Goal: Find specific page/section: Find specific page/section

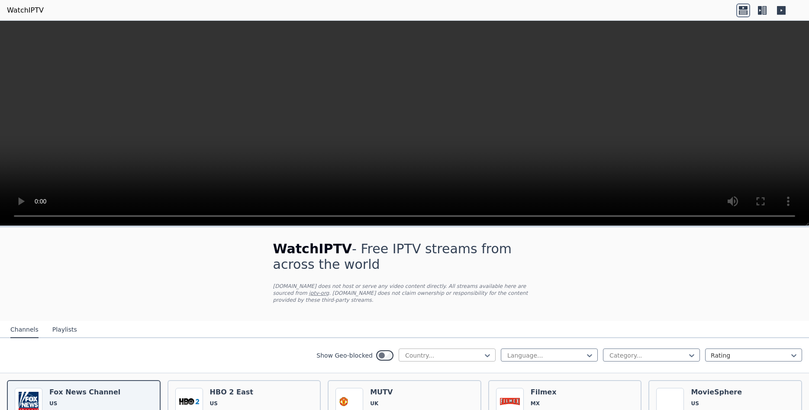
click at [492, 352] on div "Country..." at bounding box center [447, 354] width 97 height 13
type input "***"
click at [453, 370] on div "[GEOGRAPHIC_DATA]" at bounding box center [447, 375] width 97 height 16
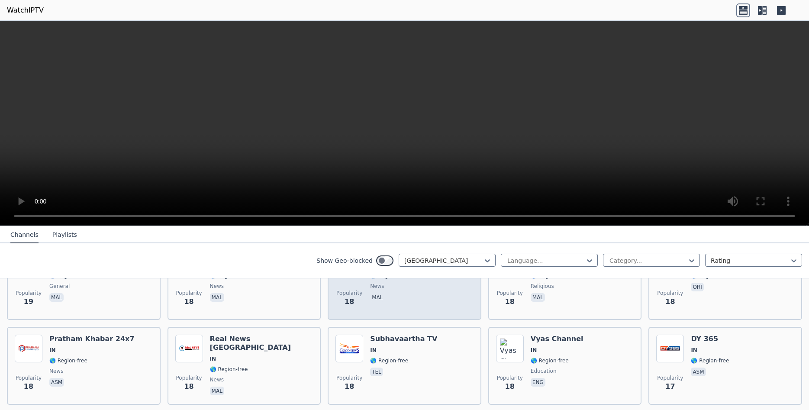
scroll to position [2381, 0]
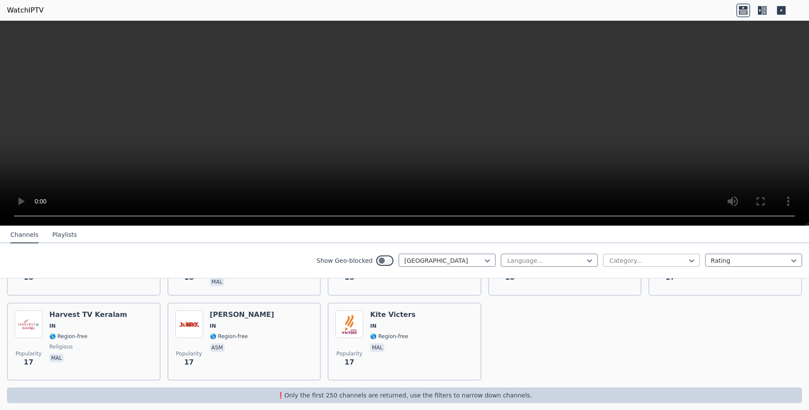
click at [627, 259] on div at bounding box center [647, 260] width 79 height 9
click at [495, 259] on div "Show Geo-blocked India Language... Category... Rating" at bounding box center [404, 260] width 809 height 35
click at [487, 260] on icon at bounding box center [487, 260] width 9 height 9
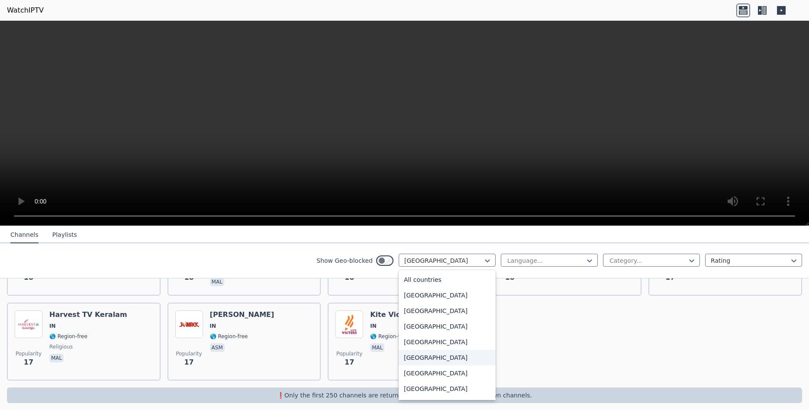
scroll to position [55, 0]
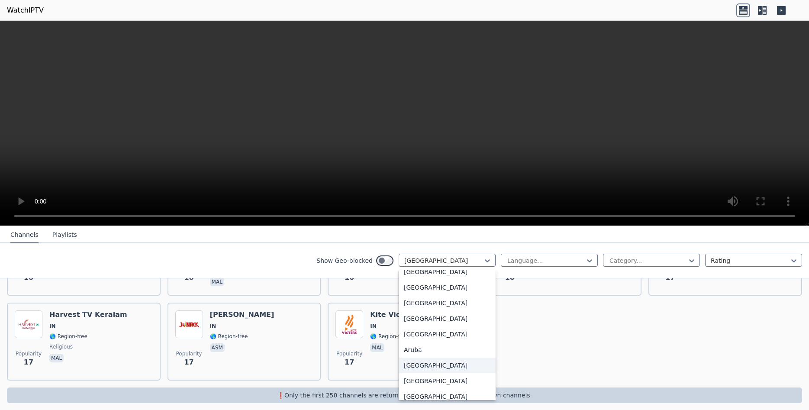
click at [457, 361] on div "[GEOGRAPHIC_DATA]" at bounding box center [447, 365] width 97 height 16
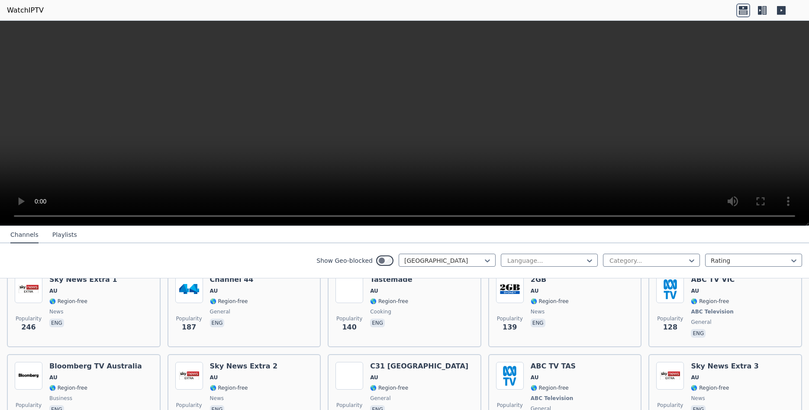
scroll to position [218, 0]
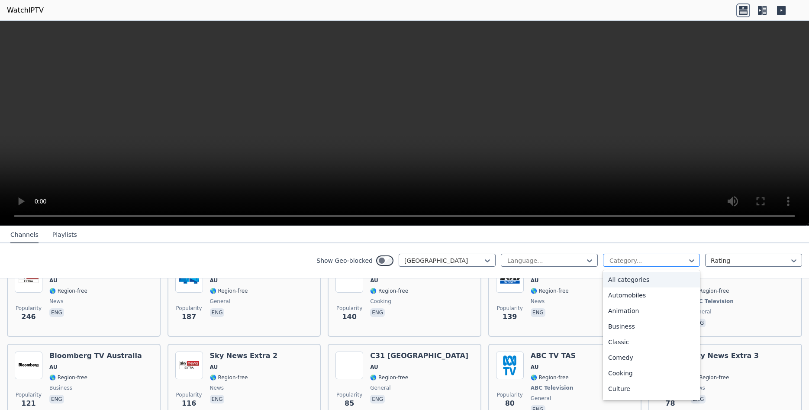
click at [696, 261] on div "Category..." at bounding box center [651, 260] width 97 height 13
click at [618, 358] on div "Sports" at bounding box center [651, 359] width 97 height 16
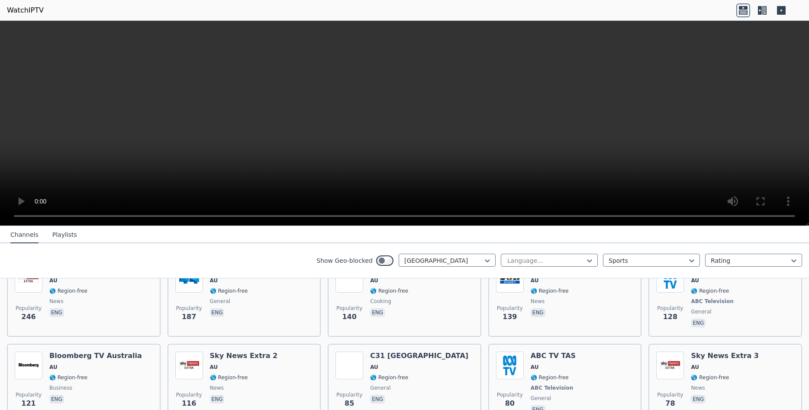
scroll to position [79, 0]
